Goal: Task Accomplishment & Management: Manage account settings

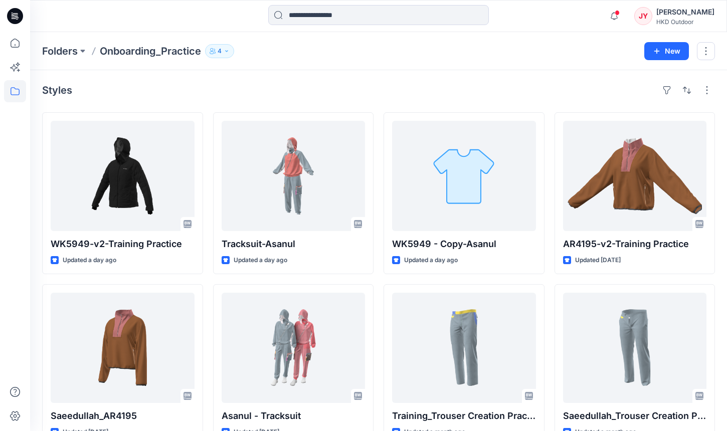
click at [685, 11] on div "[PERSON_NAME]" at bounding box center [686, 12] width 58 height 12
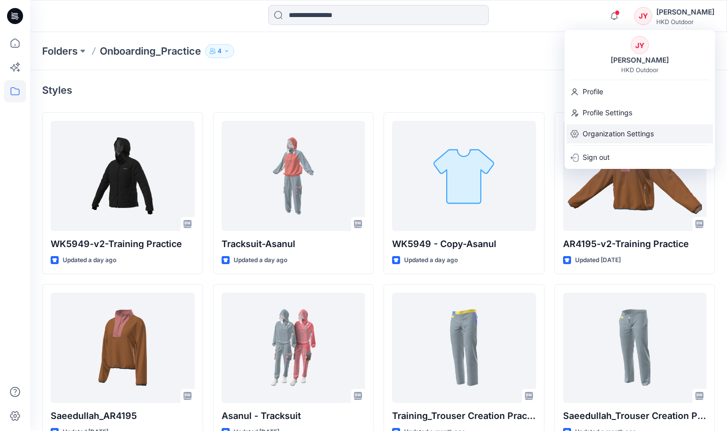
click at [616, 132] on p "Organization Settings" at bounding box center [618, 133] width 71 height 19
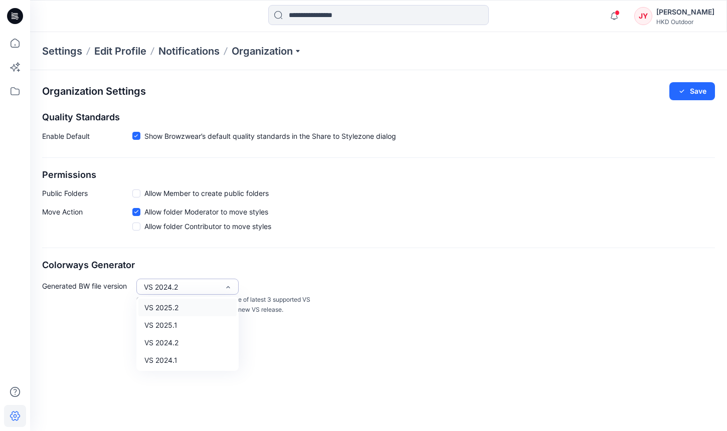
click at [211, 282] on div "VS 2024.2" at bounding box center [181, 287] width 75 height 11
click at [384, 331] on div "Organization Settings Save Quality Standards Enable Default Show Browzwear’s de…" at bounding box center [378, 250] width 697 height 361
click at [693, 26] on div "Notifications Columbia 3d 2 shared Tracksuit - Copy in Onboarding_Practice (Mem…" at bounding box center [660, 16] width 110 height 22
click at [701, 22] on div "HKD Outdoor" at bounding box center [686, 22] width 58 height 8
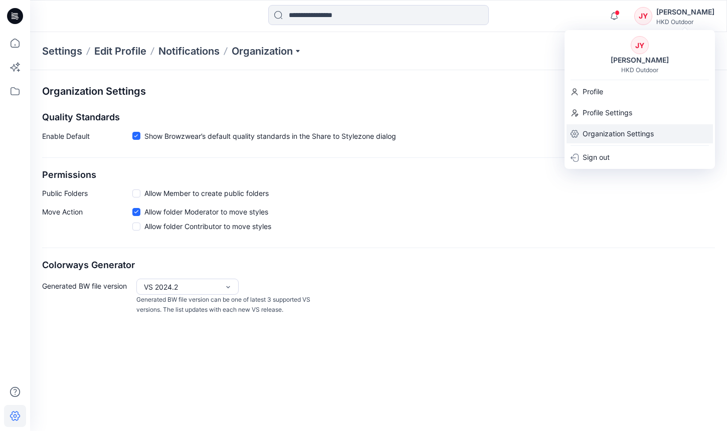
click at [623, 135] on p "Organization Settings" at bounding box center [618, 133] width 71 height 19
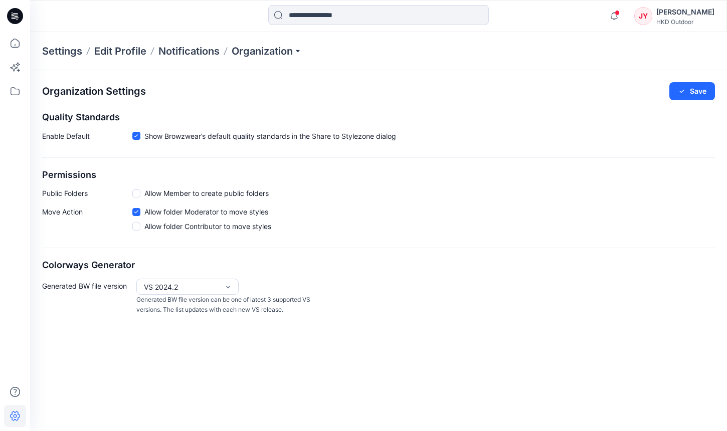
click at [251, 60] on div "Settings Edit Profile Notifications Organization" at bounding box center [378, 51] width 697 height 38
click at [267, 57] on p "Organization" at bounding box center [267, 51] width 70 height 14
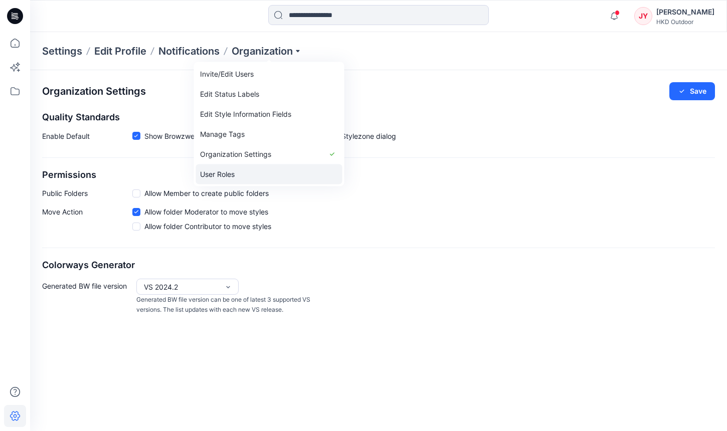
click at [237, 168] on link "User Roles" at bounding box center [269, 175] width 147 height 20
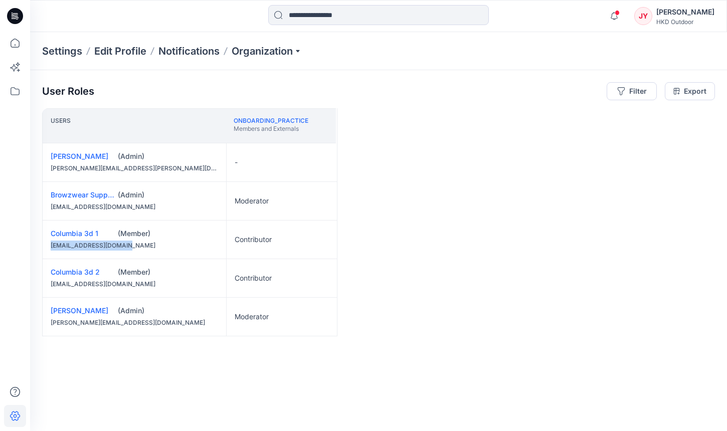
drag, startPoint x: 138, startPoint y: 246, endPoint x: 52, endPoint y: 246, distance: 86.8
click at [52, 246] on div "columbia3d01@hkdbd.com" at bounding box center [135, 246] width 168 height 10
copy div "columbia3d01@hkdbd.com"
drag, startPoint x: 131, startPoint y: 285, endPoint x: 49, endPoint y: 285, distance: 82.3
click at [49, 285] on div "Columbia 3d 2 (Member) columbia3d02@hkdbd.com" at bounding box center [135, 278] width 184 height 38
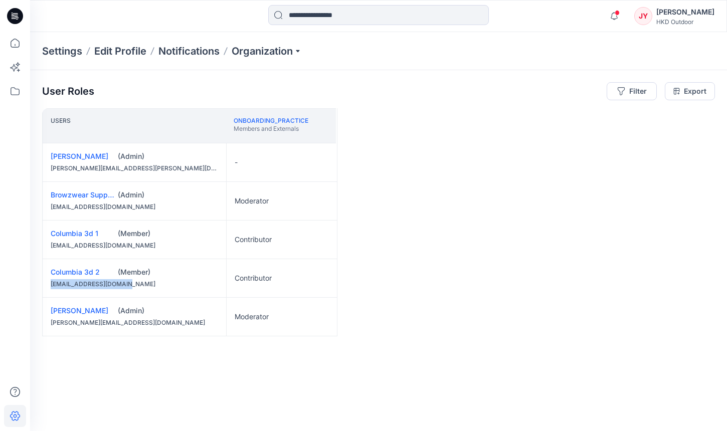
copy div "columbia3d02@hkdbd.com"
click at [331, 11] on input at bounding box center [378, 15] width 221 height 20
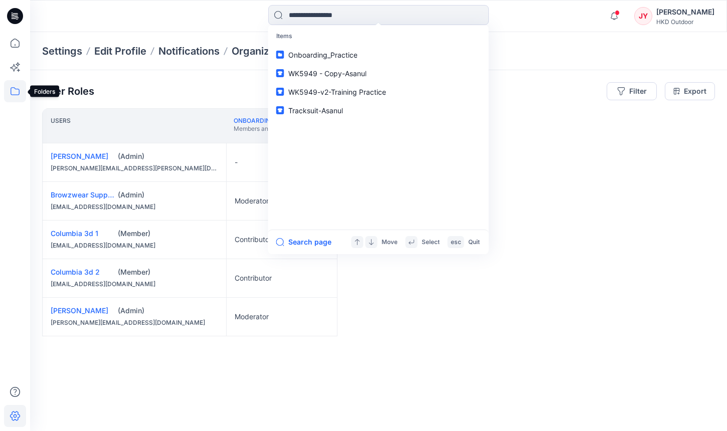
click at [14, 92] on icon at bounding box center [15, 91] width 22 height 22
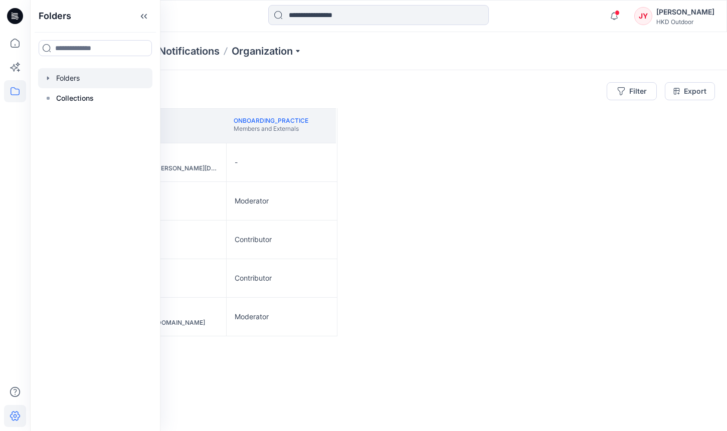
click at [79, 80] on div at bounding box center [95, 78] width 114 height 20
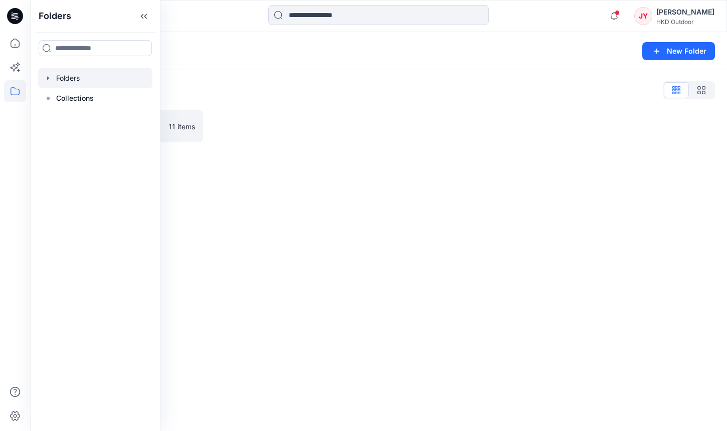
click at [317, 87] on div "Folders List" at bounding box center [378, 90] width 673 height 16
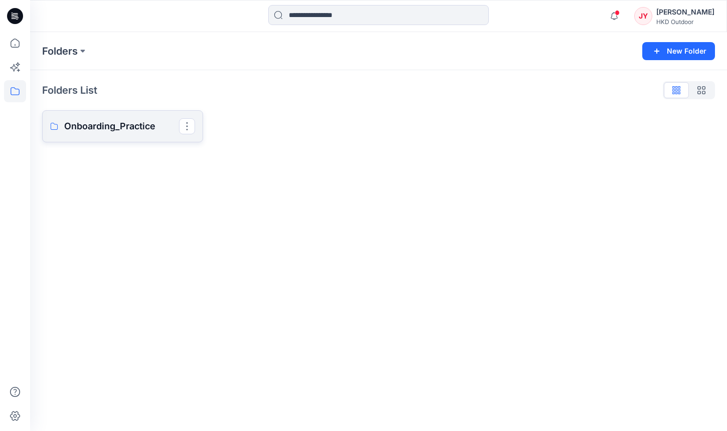
click at [158, 127] on p "Onboarding_Practice" at bounding box center [121, 126] width 115 height 14
